Goal: Information Seeking & Learning: Find specific page/section

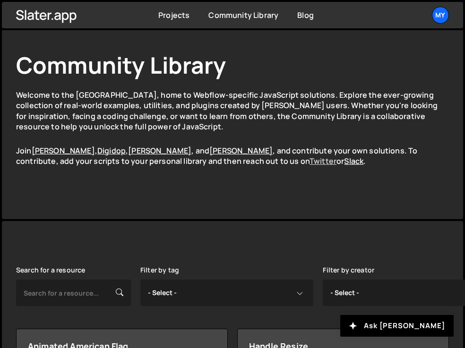
scroll to position [142, 0]
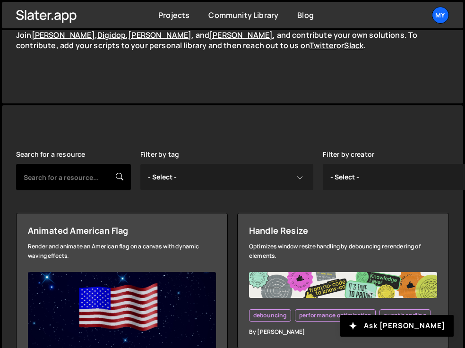
click at [78, 178] on input "text" at bounding box center [73, 177] width 115 height 26
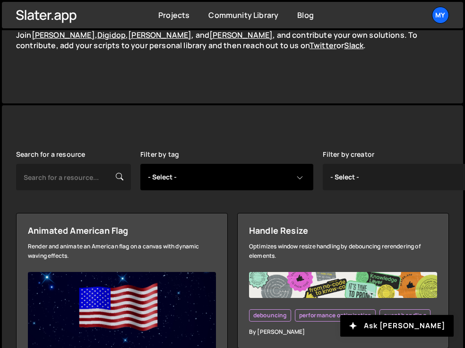
click at [179, 187] on select "- Select - all resources ::selection api american flag animation array filterin…" at bounding box center [226, 177] width 173 height 26
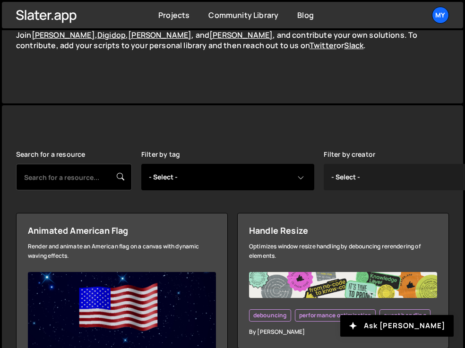
select select "scrolltrigger"
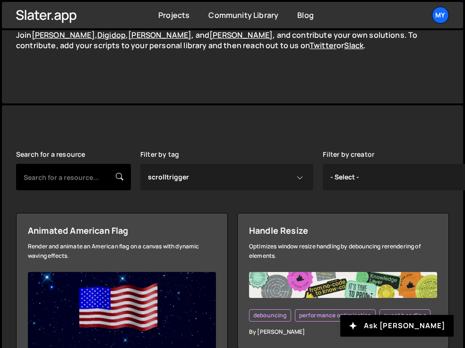
click at [88, 184] on input "text" at bounding box center [73, 177] width 115 height 26
type input "sc"
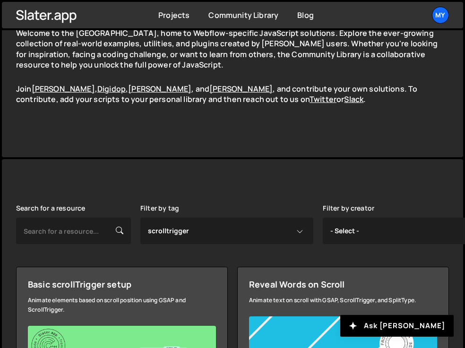
scroll to position [95, 0]
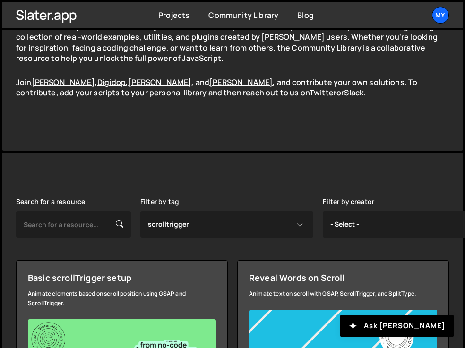
click at [89, 202] on div "Search for a resource" at bounding box center [73, 218] width 115 height 40
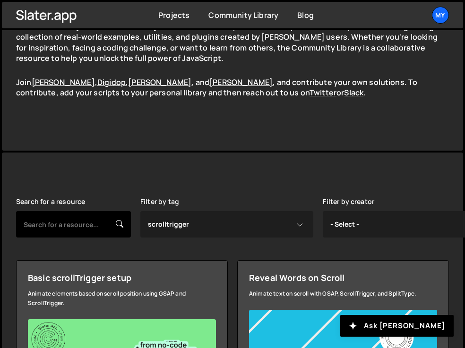
click at [81, 220] on input "text" at bounding box center [73, 224] width 115 height 26
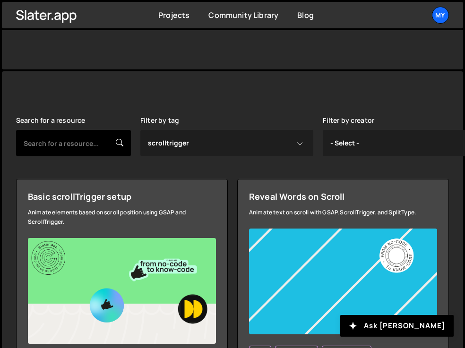
scroll to position [146, 0]
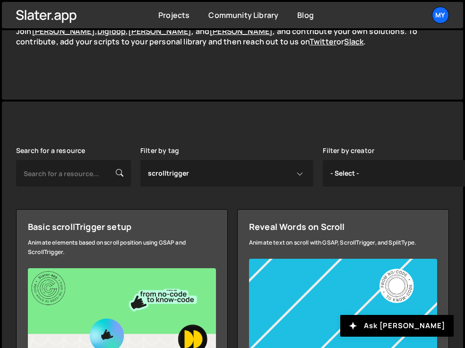
click at [130, 187] on div "Search for a resource Filter by tag - Select - all resources ::selection api am…" at bounding box center [232, 167] width 433 height 40
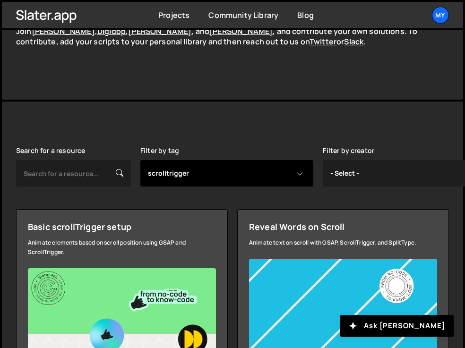
click at [142, 173] on select "- Select - all resources ::selection api american flag animation array filterin…" at bounding box center [226, 173] width 173 height 26
select select "scroll behavior"
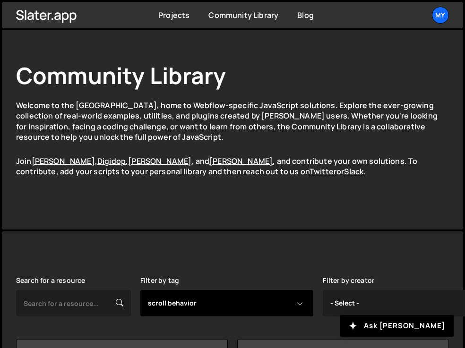
scroll to position [0, 0]
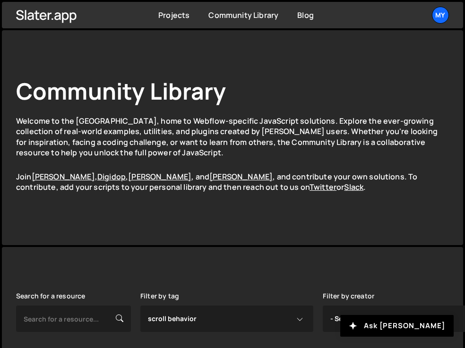
select select "scroll behavior"
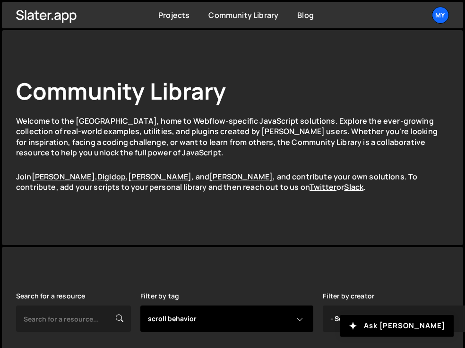
click at [178, 323] on select "- Select - all resources ::selection api american flag animation array filterin…" at bounding box center [226, 319] width 173 height 26
select select
click at [140, 306] on select "- Select - all resources ::selection api american flag animation array filterin…" at bounding box center [226, 319] width 173 height 26
click at [179, 318] on select "- Select - all resources ::selection api american flag animation array filterin…" at bounding box center [226, 319] width 173 height 26
select select "all"
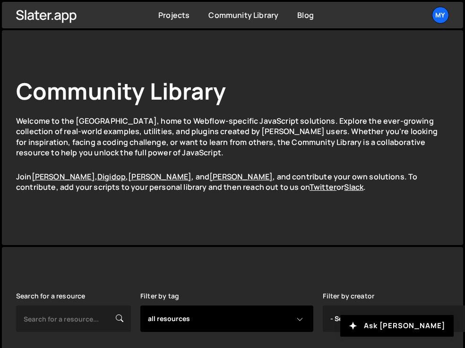
click at [140, 306] on select "- Select - all resources ::selection api american flag animation array filterin…" at bounding box center [226, 319] width 173 height 26
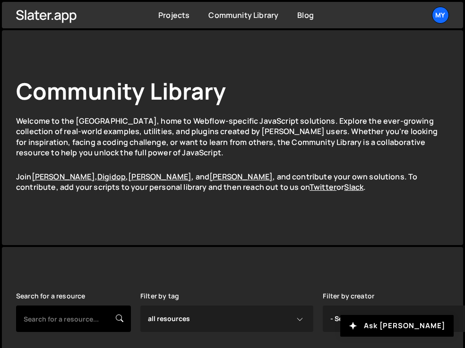
click at [78, 312] on input "text" at bounding box center [73, 319] width 115 height 26
type input "Scroll İndicator"
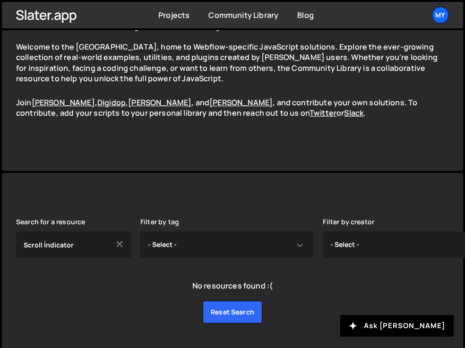
scroll to position [97, 0]
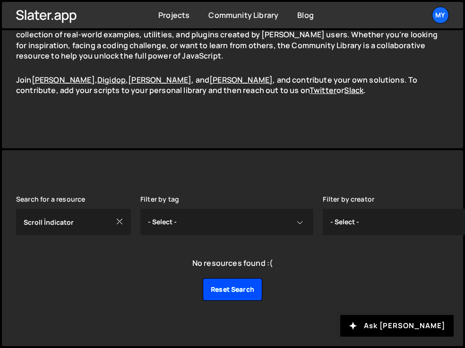
click at [240, 286] on link "Reset search" at bounding box center [233, 289] width 60 height 23
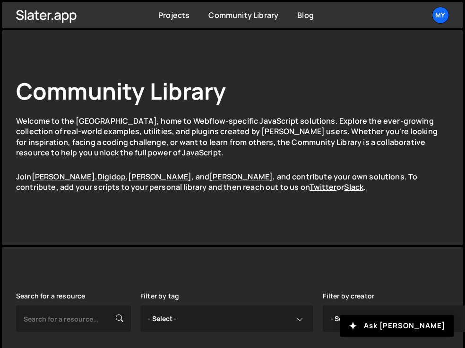
click at [42, 221] on div "Community Library Welcome to the [GEOGRAPHIC_DATA], home to Webflow-specific Ja…" at bounding box center [232, 137] width 461 height 215
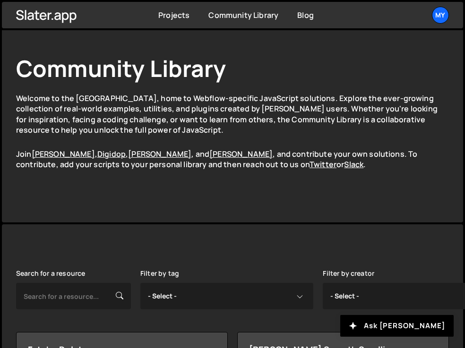
scroll to position [142, 0]
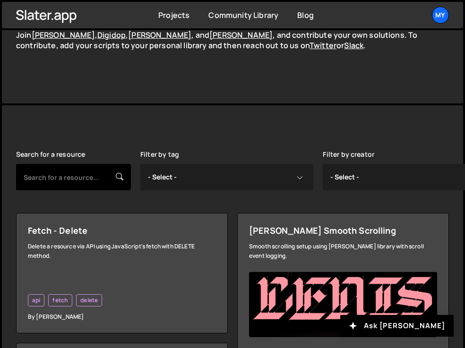
click at [47, 186] on input "text" at bounding box center [73, 177] width 115 height 26
type input "A"
type input "Scroll indicator"
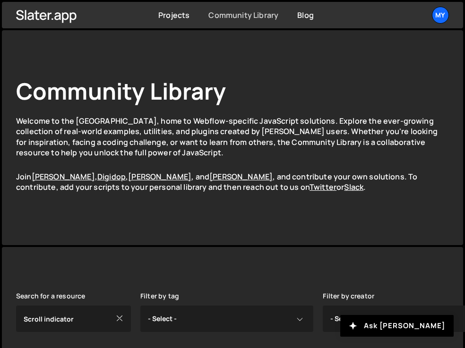
click at [256, 12] on link "Community Library" at bounding box center [243, 15] width 70 height 10
click at [172, 15] on link "Projects" at bounding box center [173, 15] width 31 height 10
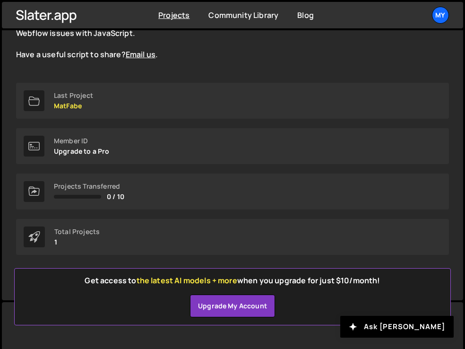
scroll to position [104, 0]
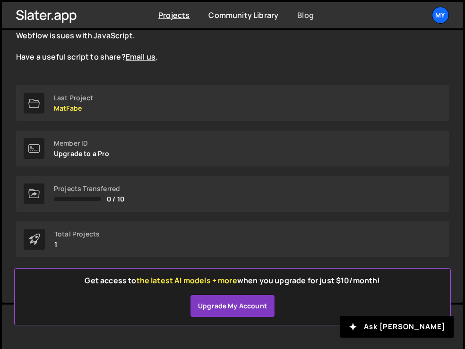
click at [303, 12] on link "Blog" at bounding box center [305, 15] width 17 height 10
